Goal: Transaction & Acquisition: Purchase product/service

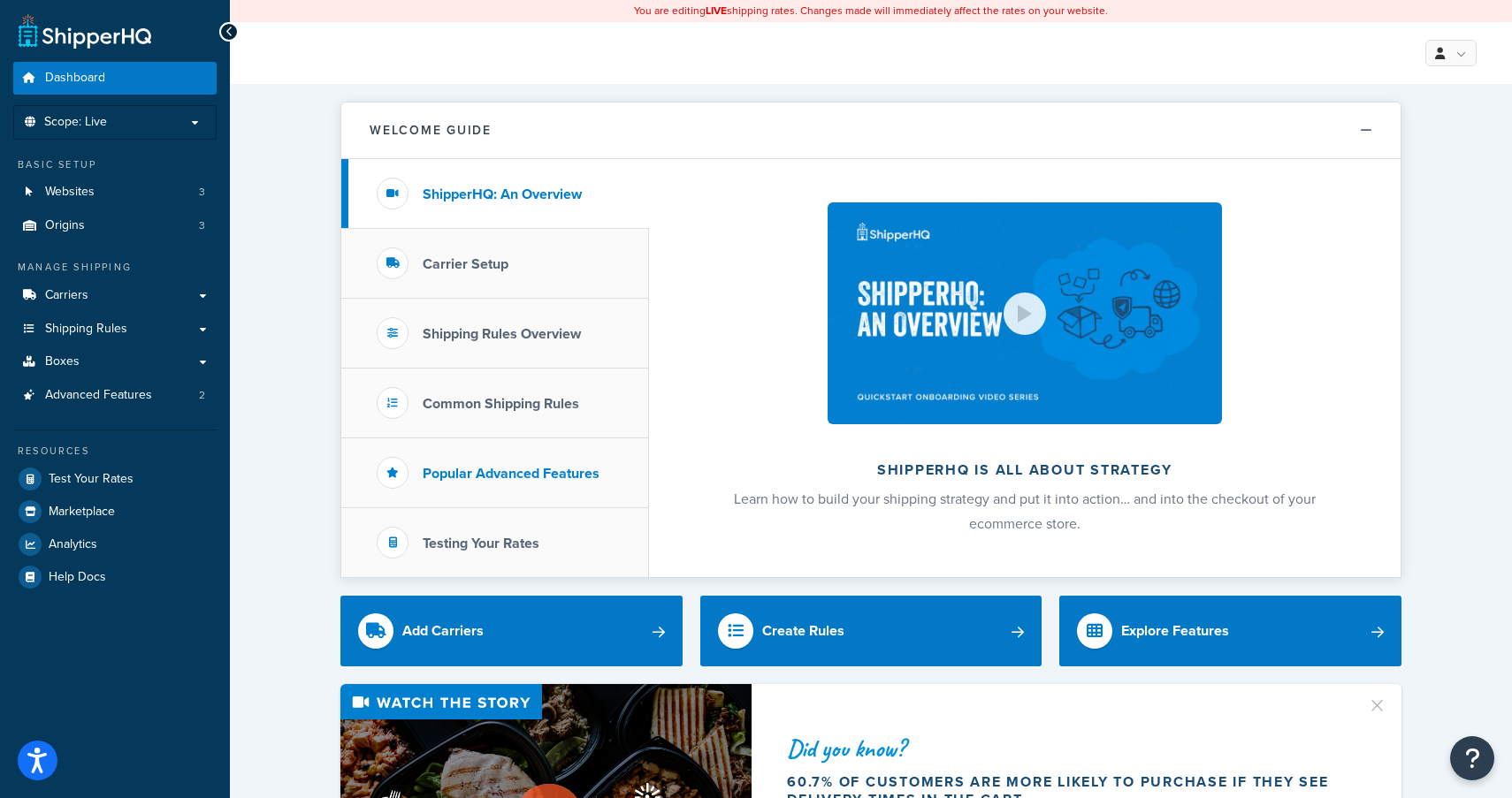
click at [512, 481] on h3 "Popular Advanced Features" at bounding box center [511, 473] width 177 height 16
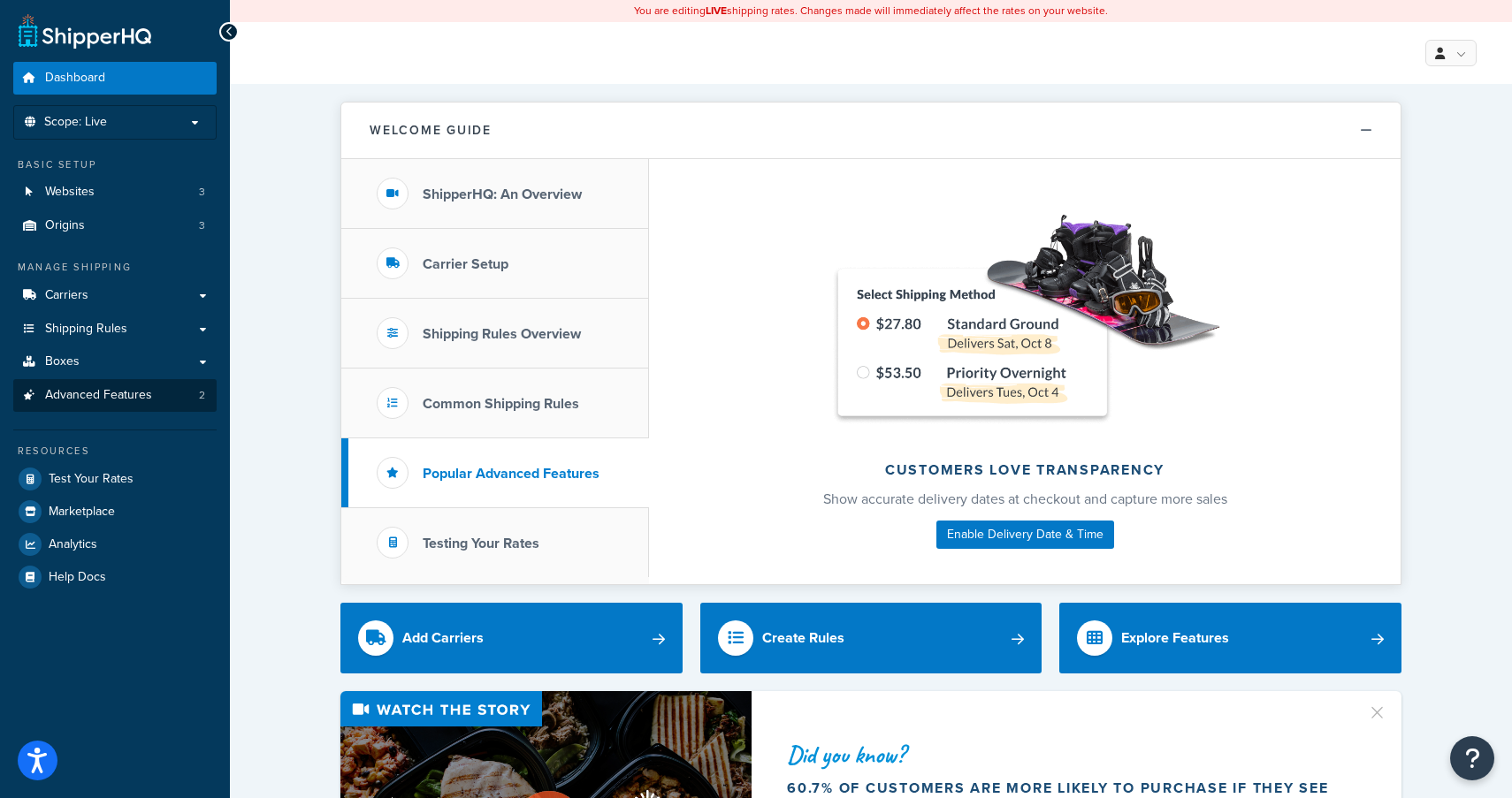
click at [115, 379] on link "Advanced Features 2" at bounding box center [115, 395] width 204 height 33
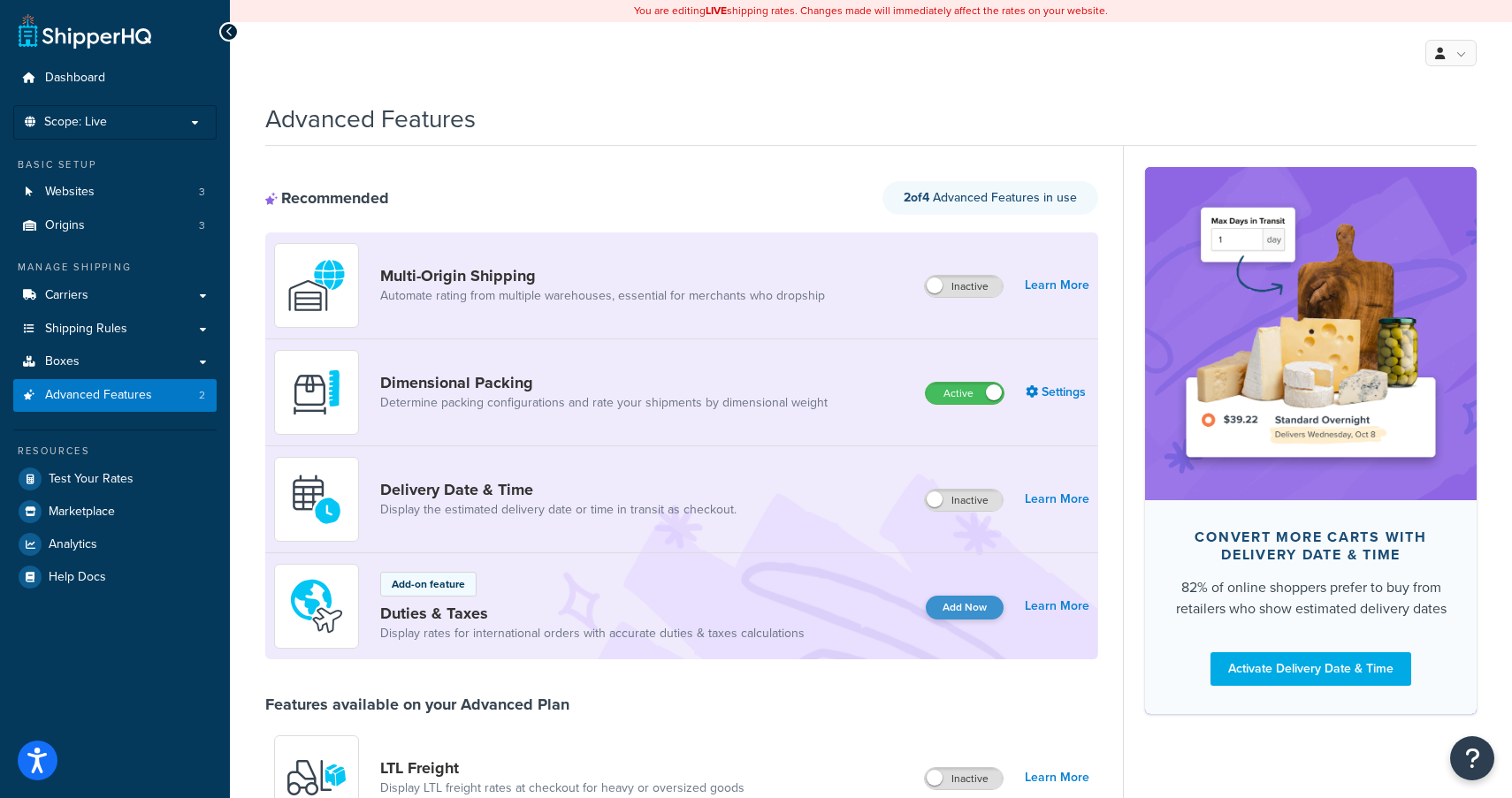
click at [971, 604] on button "Add Now" at bounding box center [964, 607] width 78 height 24
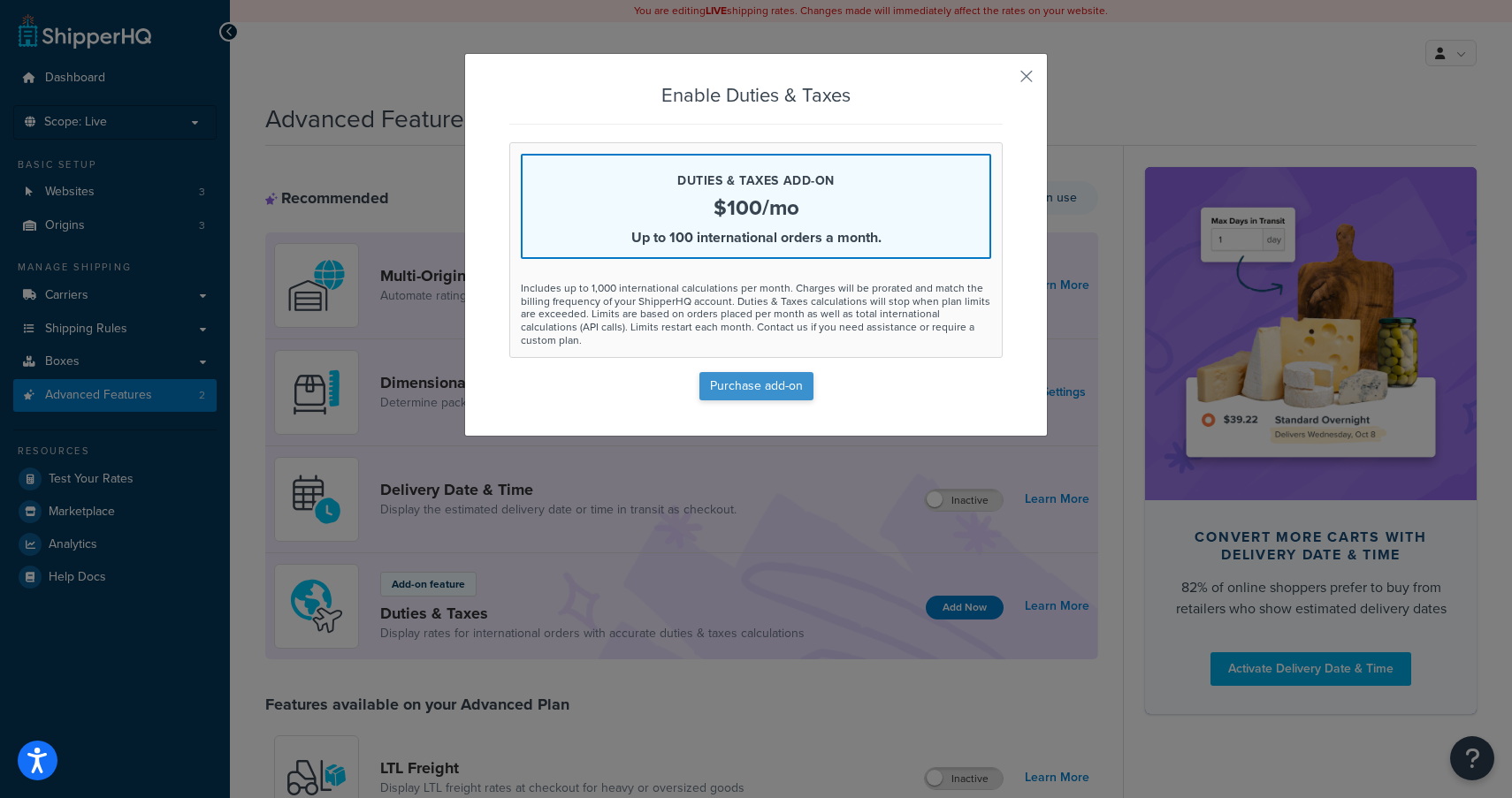
click at [764, 378] on button "Purchase add-on" at bounding box center [756, 386] width 114 height 28
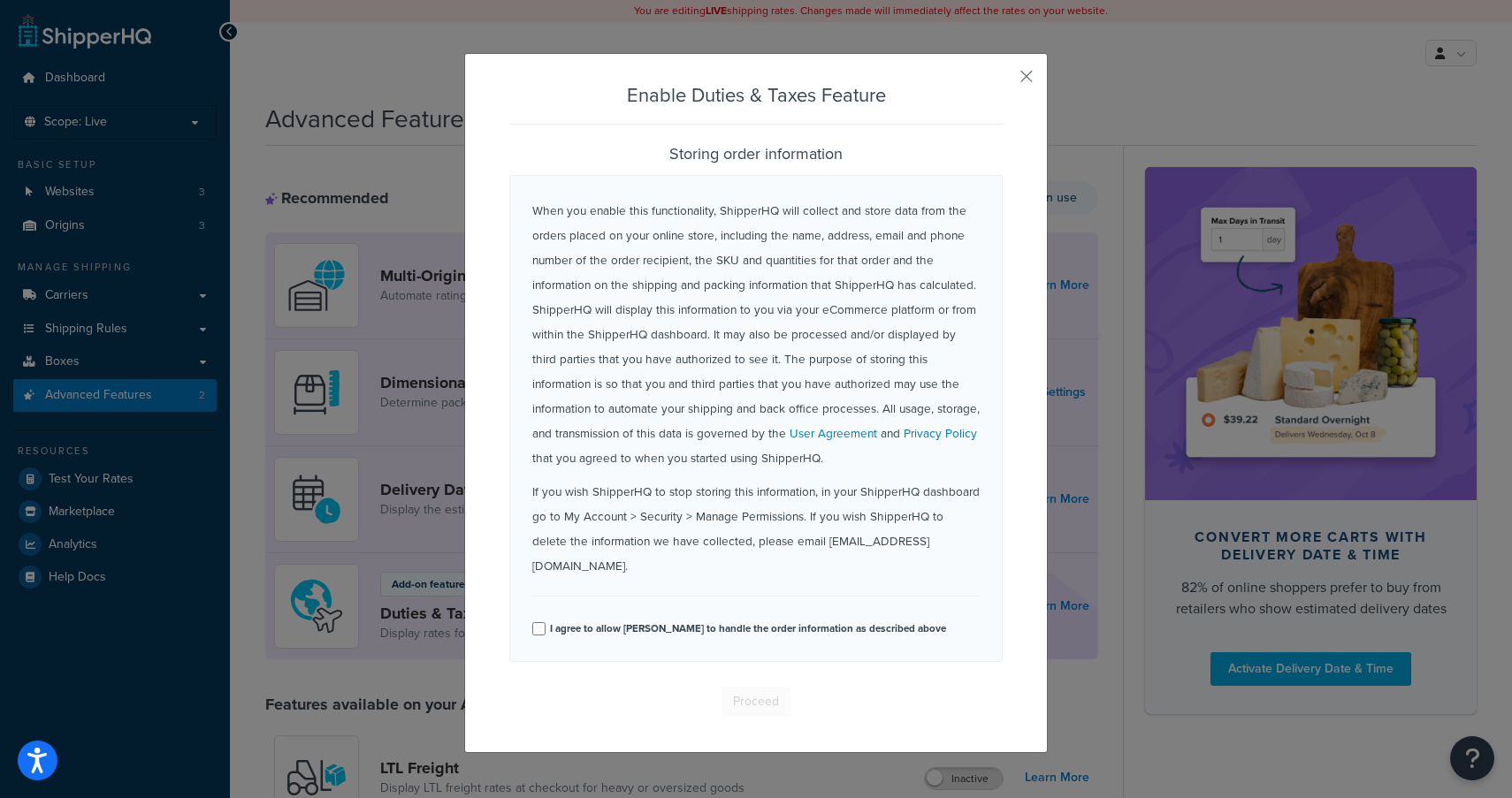
click at [633, 619] on label "I agree to allow [PERSON_NAME] to handle the order information as described abo…" at bounding box center [748, 629] width 396 height 24
click at [546, 622] on input "I agree to allow [PERSON_NAME] to handle the order information as described abo…" at bounding box center [539, 628] width 13 height 13
checkbox input "true"
click at [742, 684] on div "When you enable this functionality, ShipperHQ will collect and store data from …" at bounding box center [755, 446] width 493 height 542
click at [748, 699] on button "Proceed" at bounding box center [755, 702] width 69 height 30
